Goal: Check status: Check status

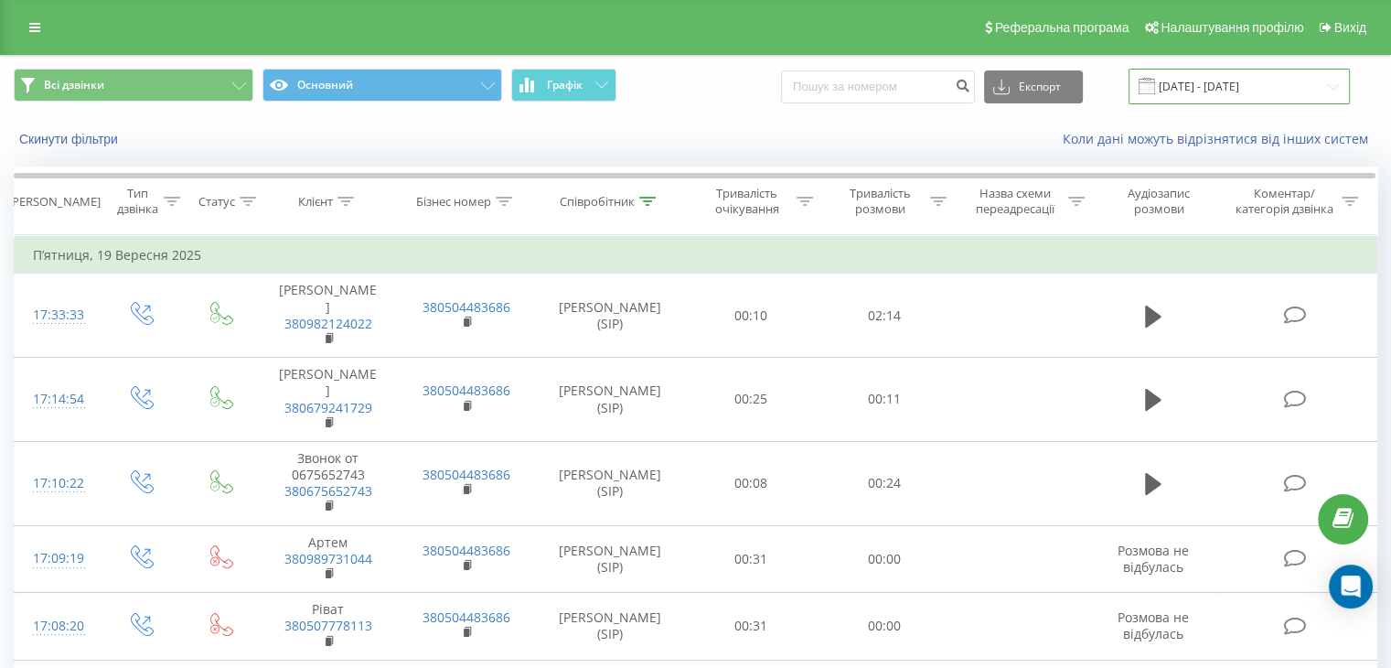
click at [1200, 81] on input "19.09.2025 - 19.09.2025" at bounding box center [1239, 87] width 221 height 36
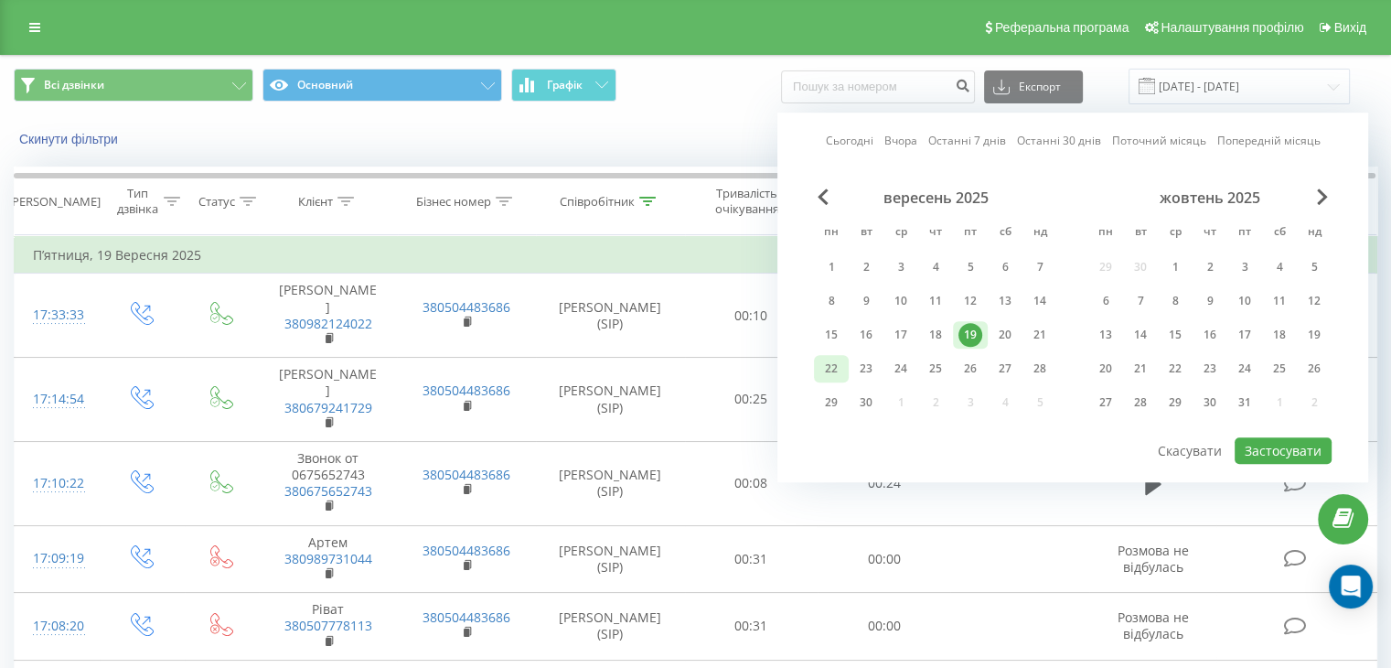
click at [839, 358] on div "22" at bounding box center [832, 369] width 24 height 24
click at [1276, 442] on button "Застосувати" at bounding box center [1283, 450] width 97 height 27
type input "[DATE] - [DATE]"
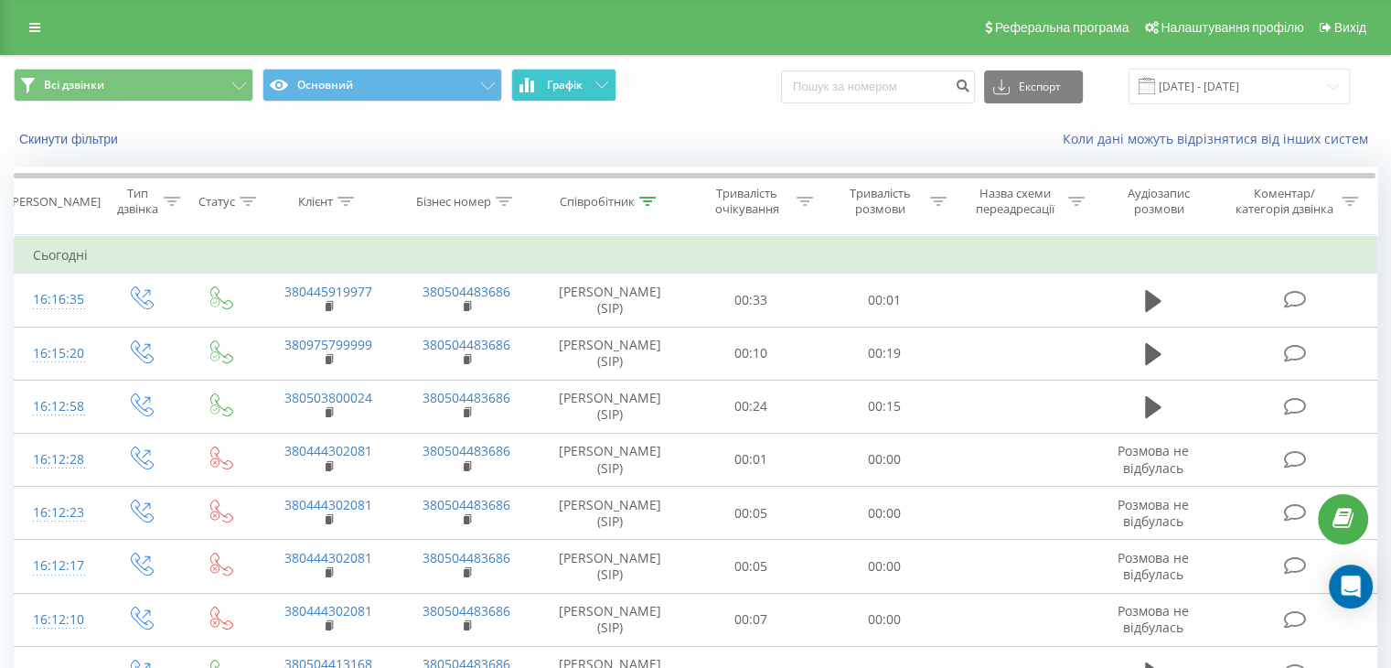
click at [549, 99] on button "Графік" at bounding box center [563, 85] width 105 height 33
